Goal: Task Accomplishment & Management: Manage account settings

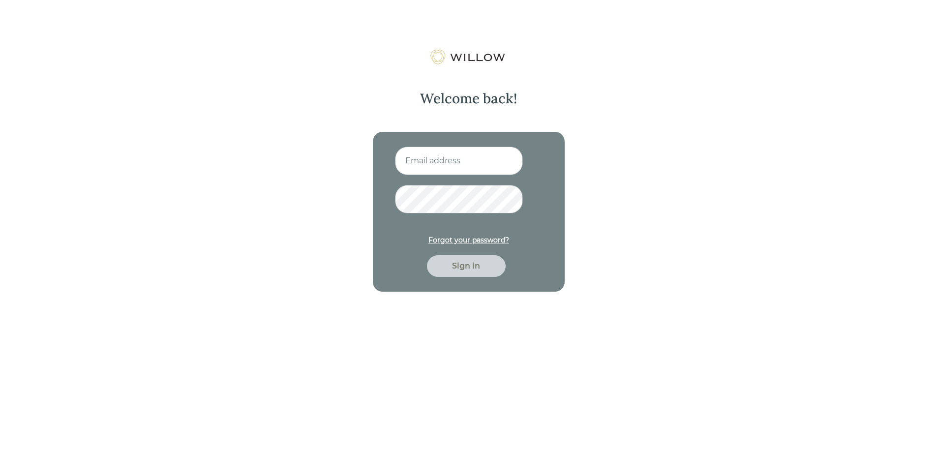
click at [438, 161] on input at bounding box center [459, 161] width 128 height 29
type input "[EMAIL_ADDRESS][DOMAIN_NAME]"
click at [472, 275] on div "Sign in" at bounding box center [466, 266] width 79 height 22
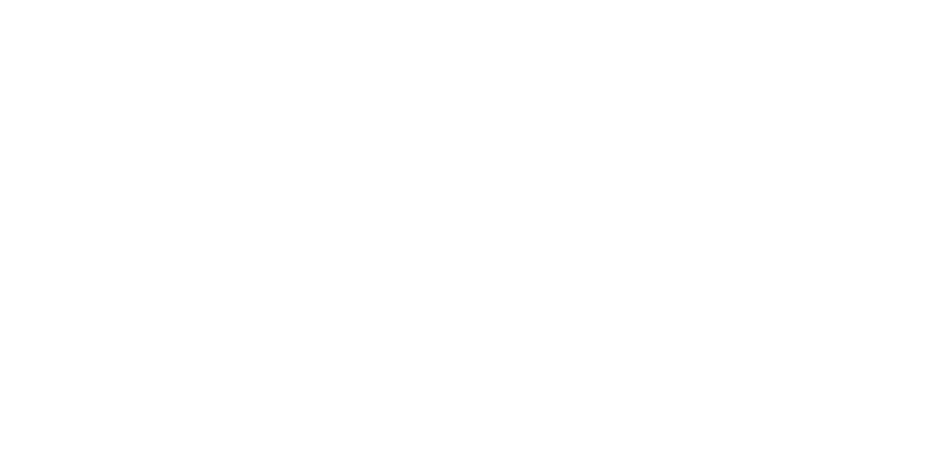
click at [470, 267] on div at bounding box center [472, 226] width 944 height 452
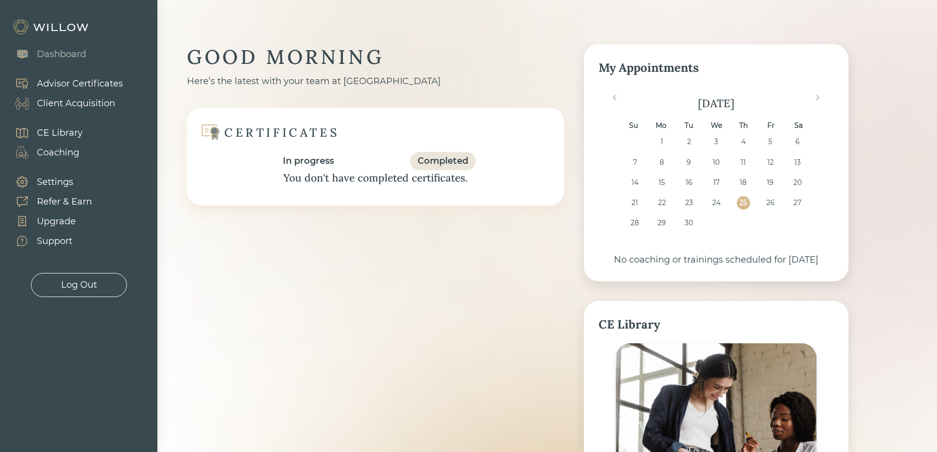
click at [75, 100] on div "Client Acquisition" at bounding box center [76, 103] width 78 height 13
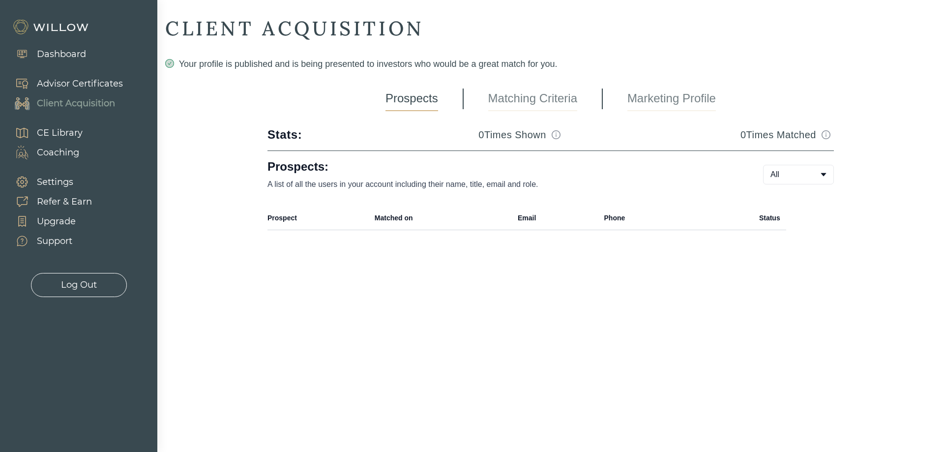
click at [62, 79] on div "Advisor Certificates" at bounding box center [80, 83] width 86 height 13
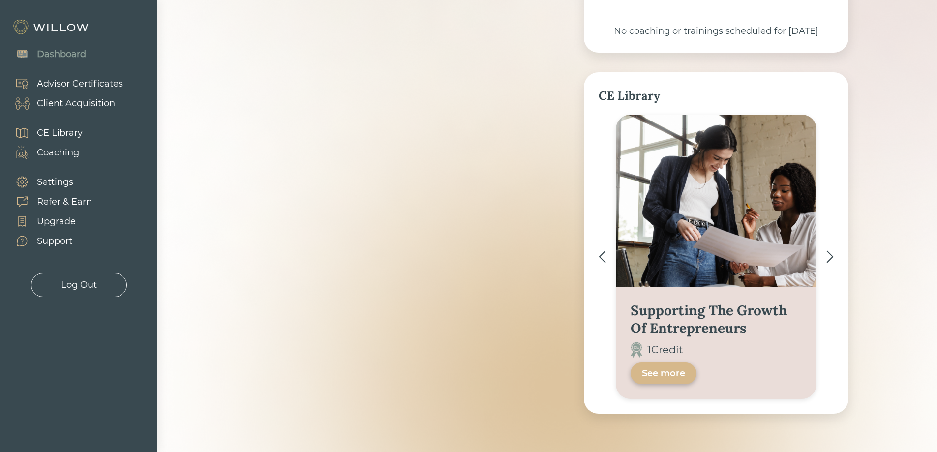
scroll to position [246, 0]
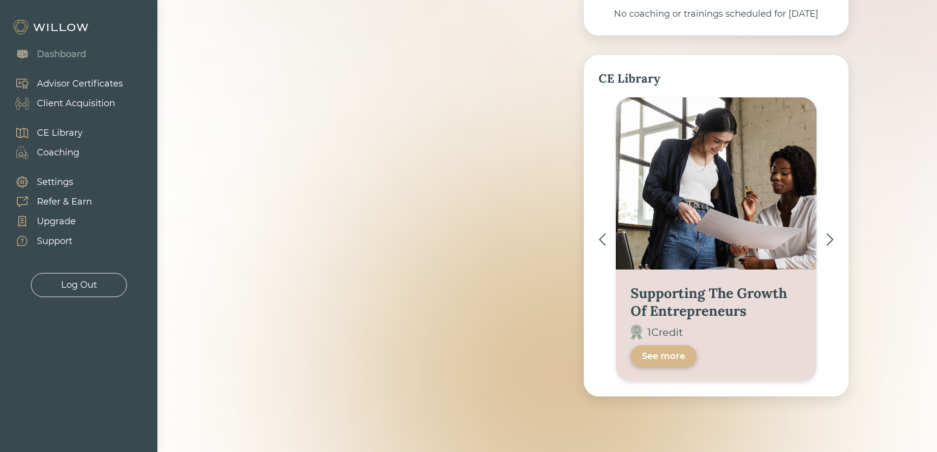
click at [646, 362] on div "See more" at bounding box center [663, 356] width 43 height 12
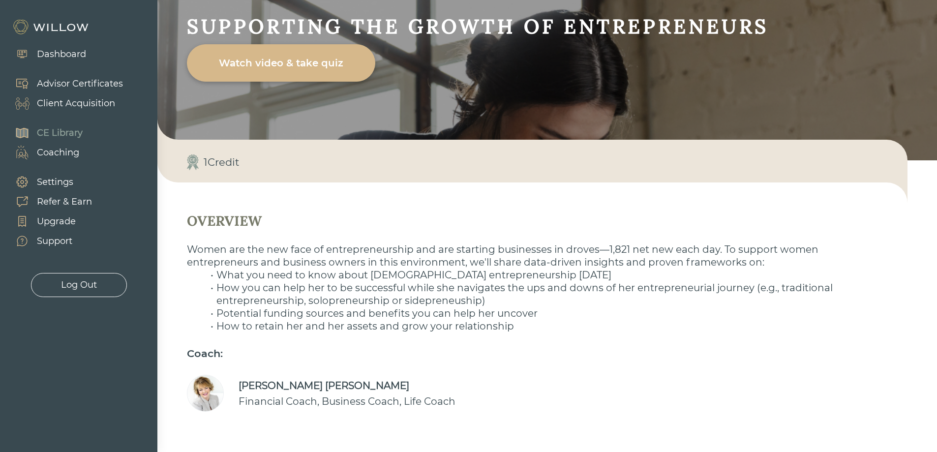
scroll to position [92, 0]
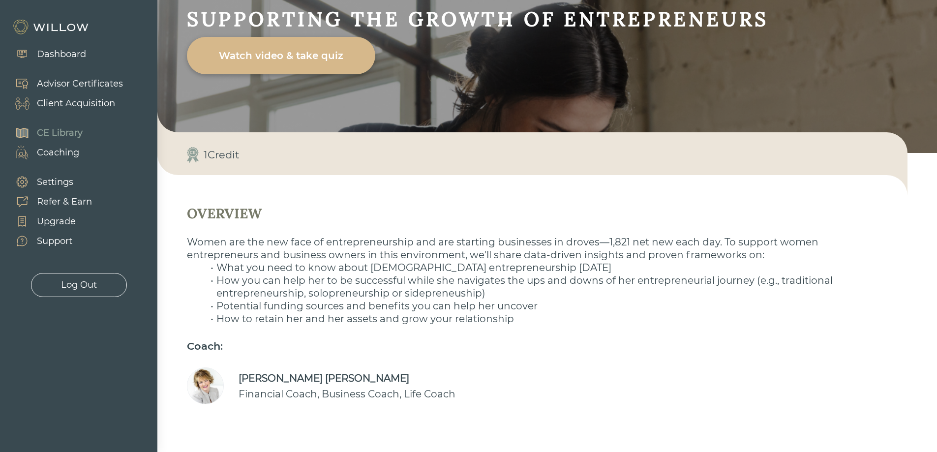
click at [97, 106] on div "Client Acquisition" at bounding box center [76, 103] width 78 height 13
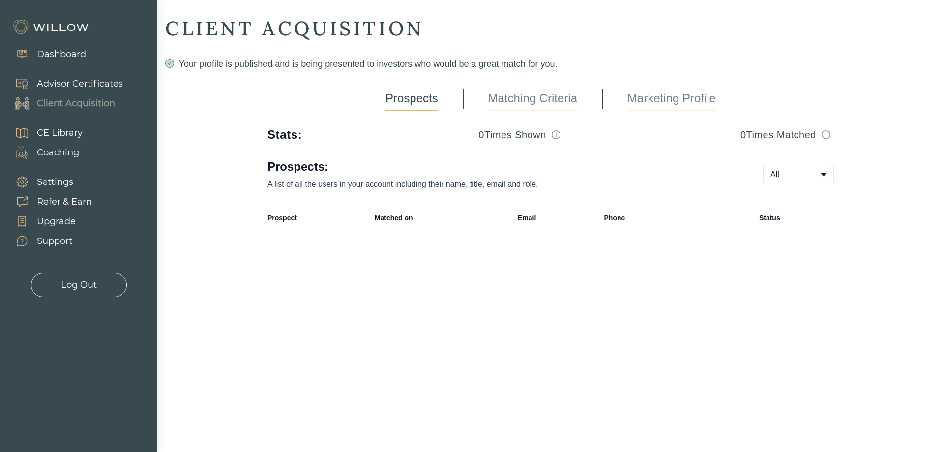
click at [644, 99] on link "Marketing Profile" at bounding box center [671, 99] width 88 height 25
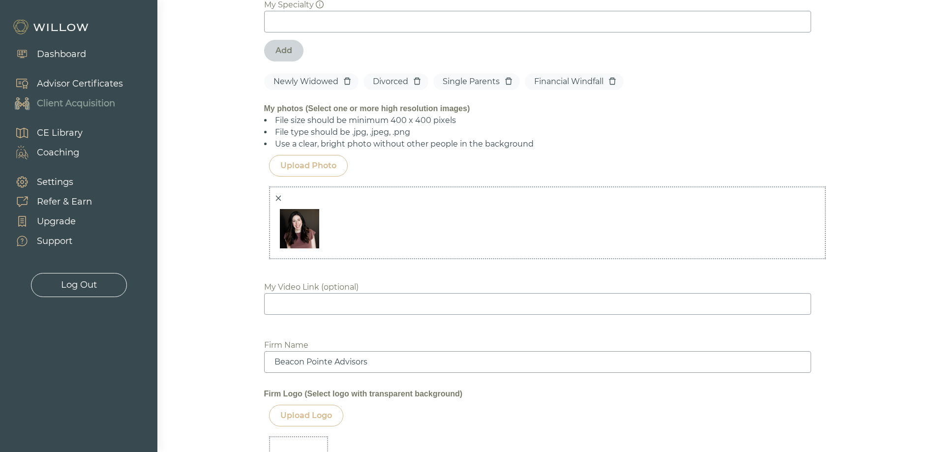
scroll to position [737, 0]
click at [348, 84] on icon "delete" at bounding box center [347, 82] width 8 height 8
click at [275, 24] on input at bounding box center [537, 23] width 547 height 22
type input "Recently Widowed"
click at [277, 49] on div "Add" at bounding box center [283, 52] width 17 height 12
